Goal: Navigation & Orientation: Find specific page/section

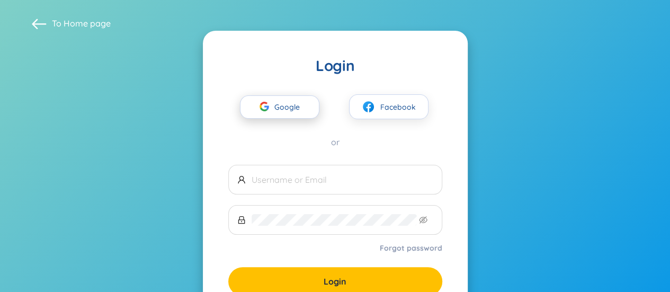
click at [275, 109] on span "Google" at bounding box center [289, 107] width 31 height 22
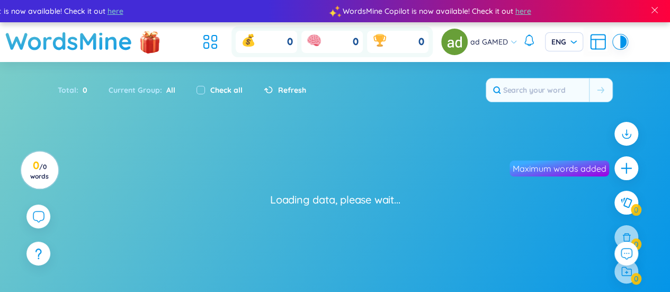
click at [427, 140] on body "WordsMine Copilot is now available! Check it out here WordsMine Copilot is now …" at bounding box center [335, 146] width 670 height 292
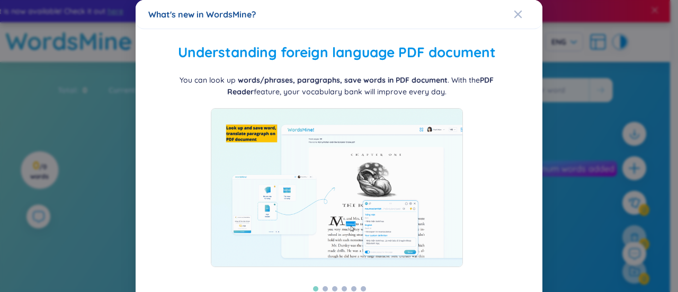
click at [427, 140] on div at bounding box center [336, 187] width 377 height 159
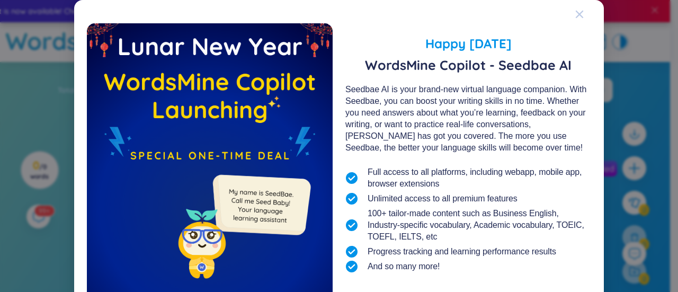
click at [591, 15] on span "Close" at bounding box center [589, 14] width 29 height 29
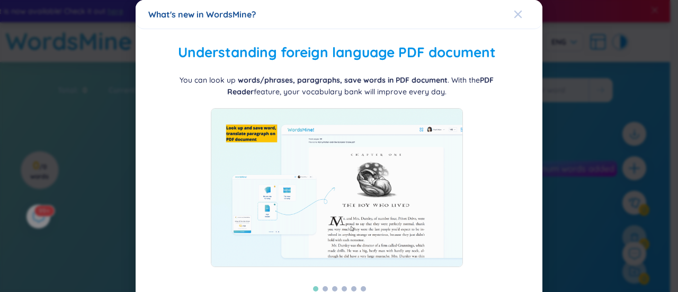
drag, startPoint x: 521, startPoint y: 15, endPoint x: 590, endPoint y: 51, distance: 77.2
click at [521, 16] on span "Close" at bounding box center [528, 14] width 29 height 29
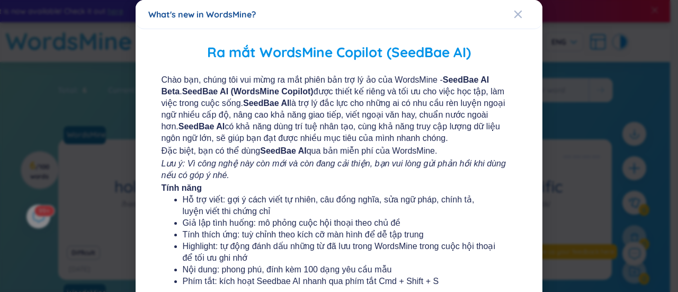
click at [505, 30] on div "Ra mắt WordsMine Copilot (SeedBae AI) Chào bạn, chúng tôi vui mừng ra mắt phiên…" at bounding box center [339, 282] width 407 height 506
click at [514, 23] on div "Close" at bounding box center [518, 14] width 8 height 29
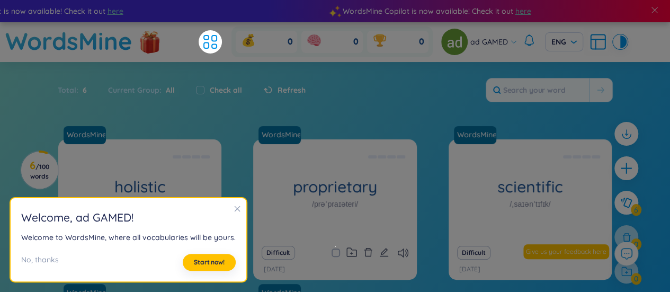
click at [234, 212] on icon "close" at bounding box center [237, 208] width 7 height 7
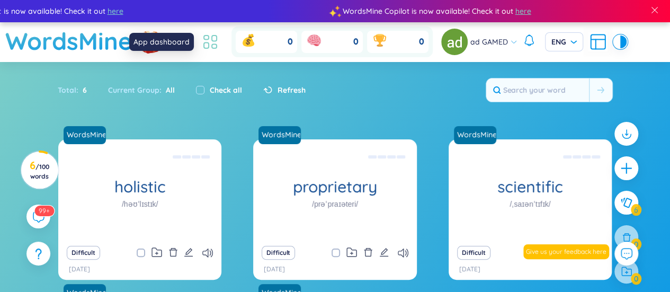
click at [212, 43] on icon at bounding box center [210, 41] width 19 height 19
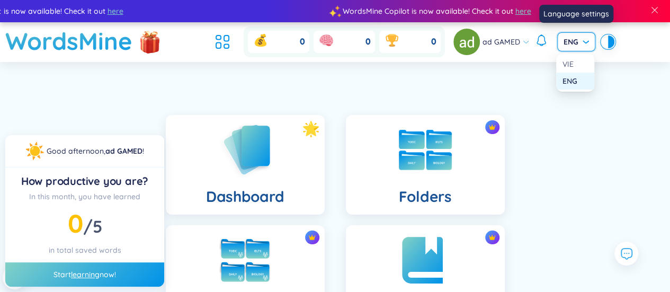
click at [573, 33] on input "search" at bounding box center [573, 41] width 18 height 16
click at [577, 46] on span "ENG" at bounding box center [576, 42] width 25 height 11
